Goal: Transaction & Acquisition: Book appointment/travel/reservation

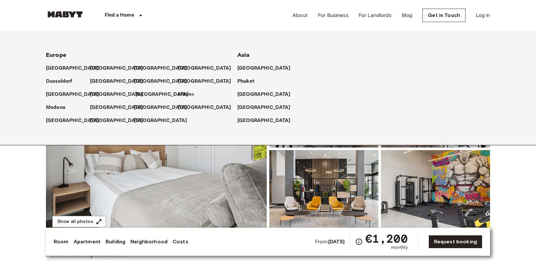
click at [150, 95] on p "[GEOGRAPHIC_DATA]" at bounding box center [161, 95] width 53 height 8
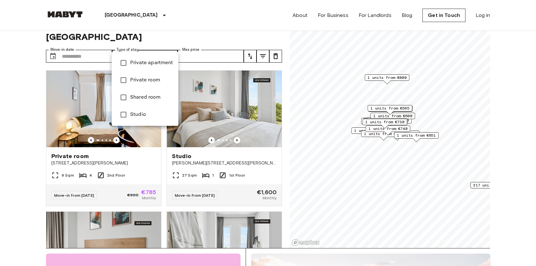
click at [135, 115] on span "Studio" at bounding box center [151, 115] width 43 height 8
type input "******"
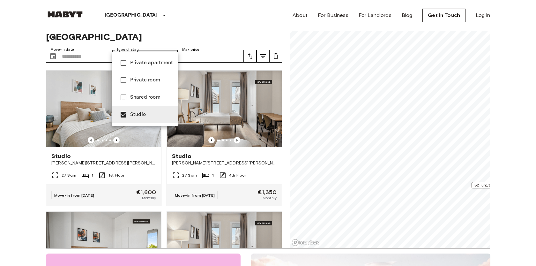
click at [16, 144] on div at bounding box center [268, 133] width 536 height 266
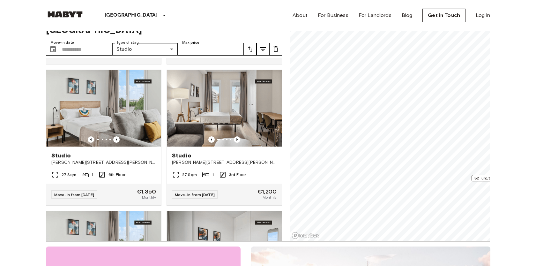
scroll to position [2110, 0]
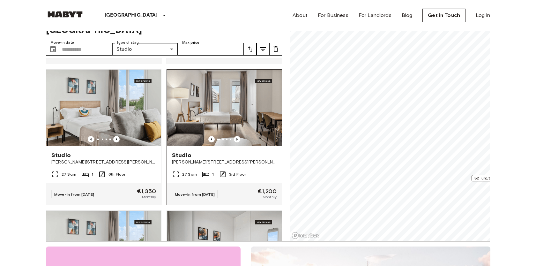
click at [242, 159] on span "[PERSON_NAME][STREET_ADDRESS][PERSON_NAME][PERSON_NAME]" at bounding box center [224, 162] width 105 height 6
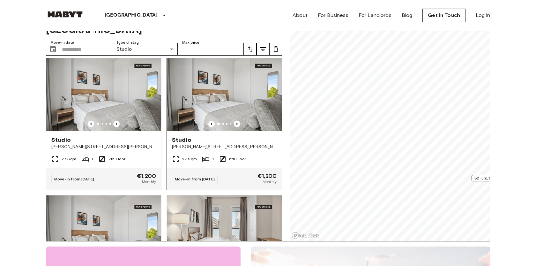
scroll to position [2397, 0]
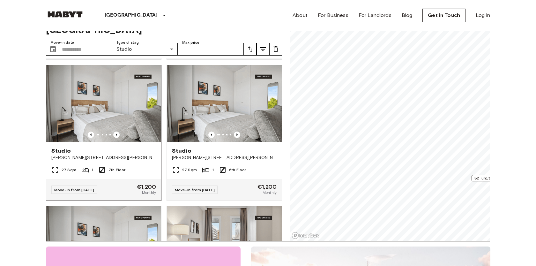
click at [134, 147] on div "Studio" at bounding box center [103, 151] width 105 height 8
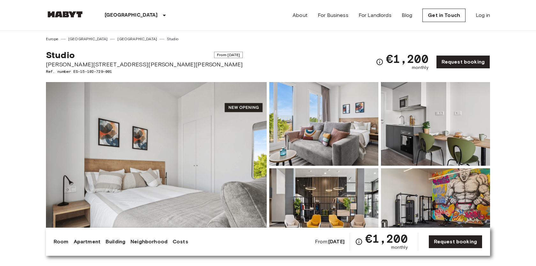
scroll to position [19, 0]
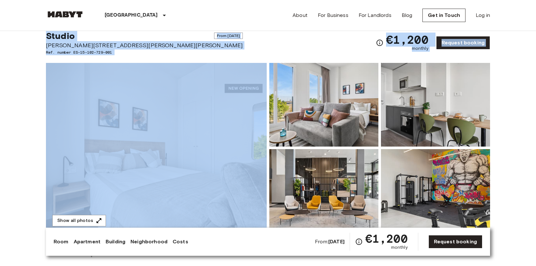
drag, startPoint x: 44, startPoint y: 34, endPoint x: 112, endPoint y: 55, distance: 70.4
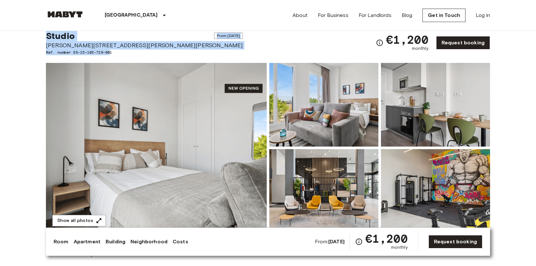
copy div "Studio From [DATE] [PERSON_NAME][STREET_ADDRESS][PERSON_NAME][PERSON_NAME] Ref.…"
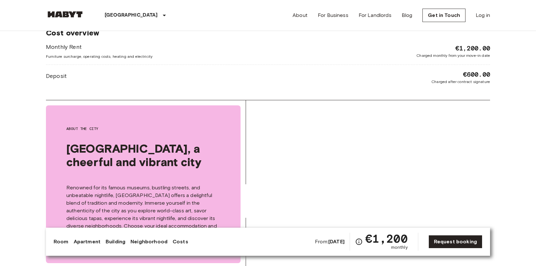
scroll to position [831, 0]
